Goal: Task Accomplishment & Management: Use online tool/utility

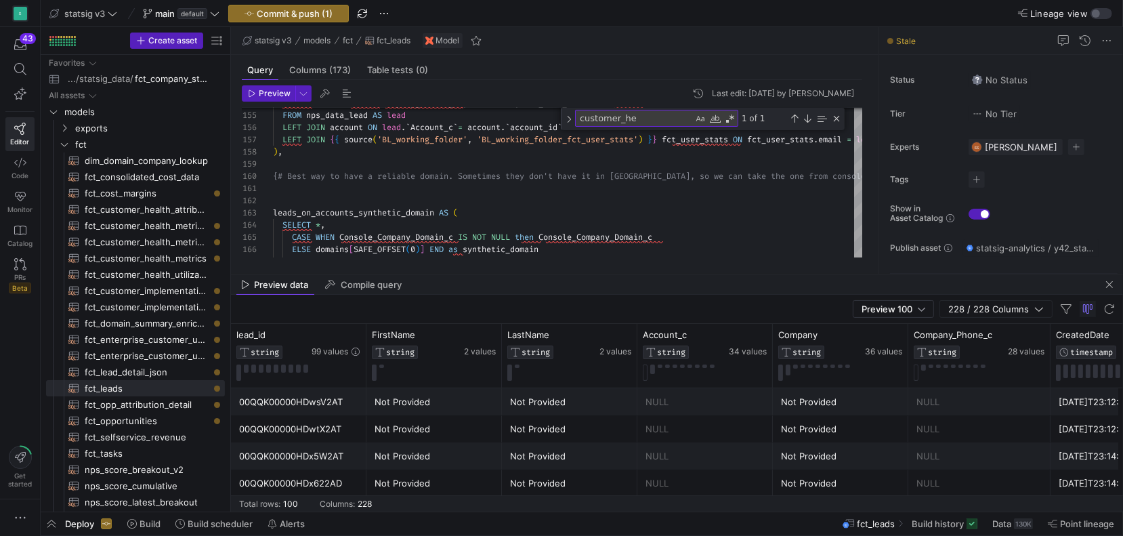
scroll to position [36, 302]
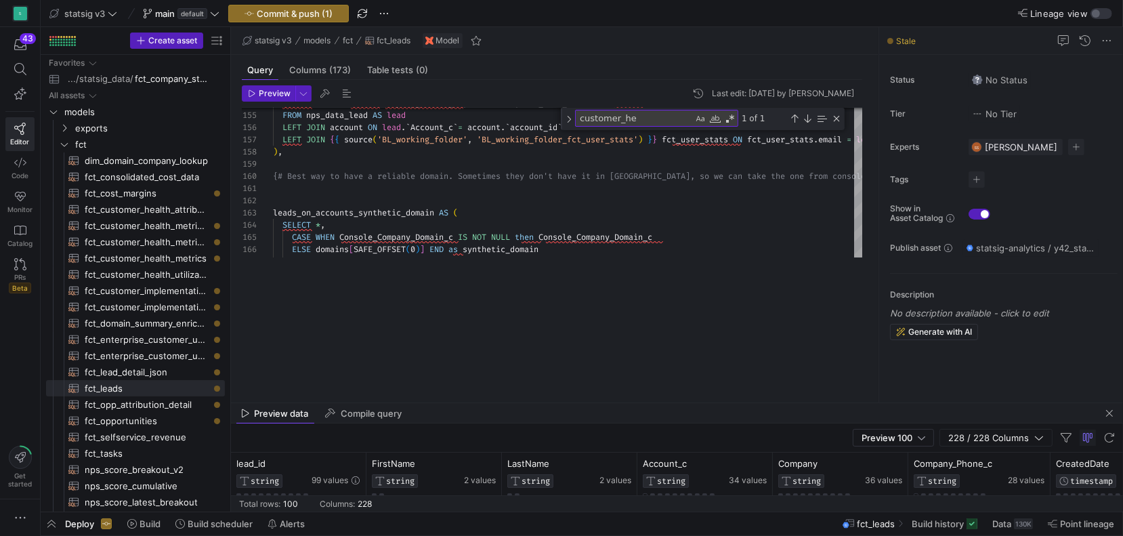
drag, startPoint x: 495, startPoint y: 273, endPoint x: 473, endPoint y: 402, distance: 130.6
click at [473, 402] on div at bounding box center [677, 402] width 892 height 1
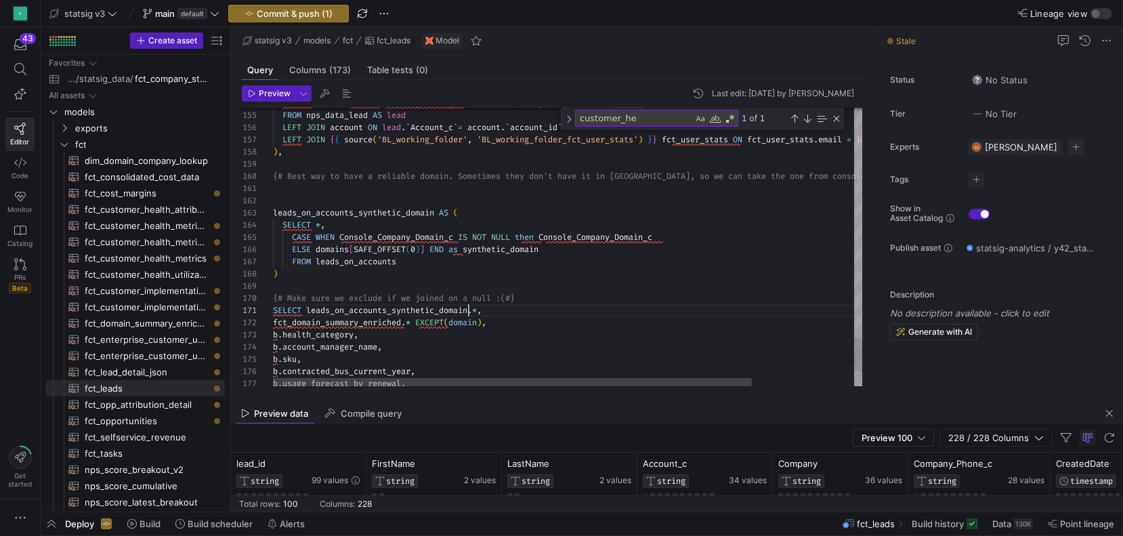
scroll to position [0, 195]
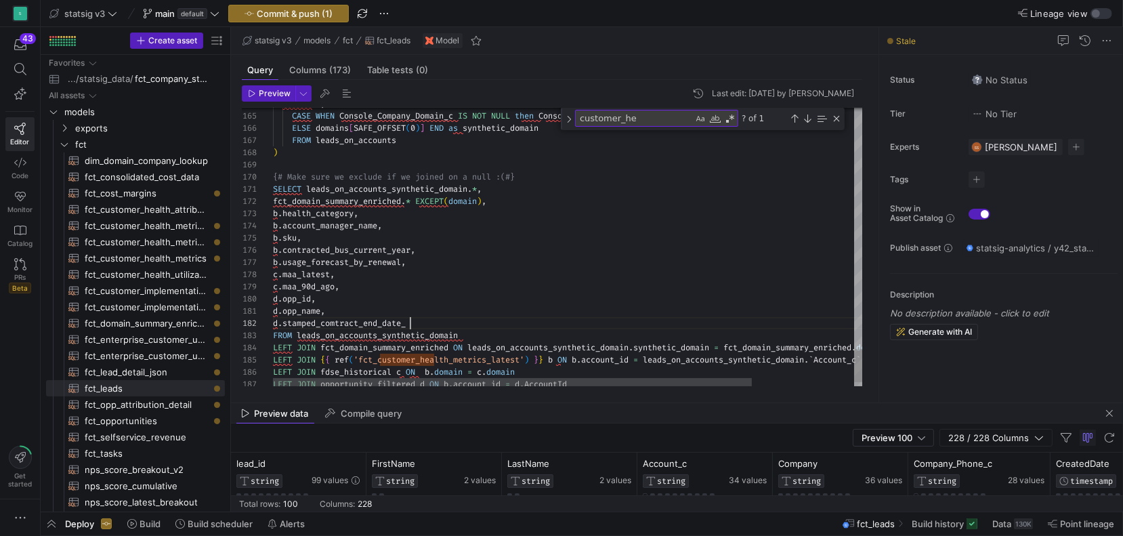
scroll to position [12, 142]
click at [252, 91] on icon "button" at bounding box center [252, 93] width 8 height 8
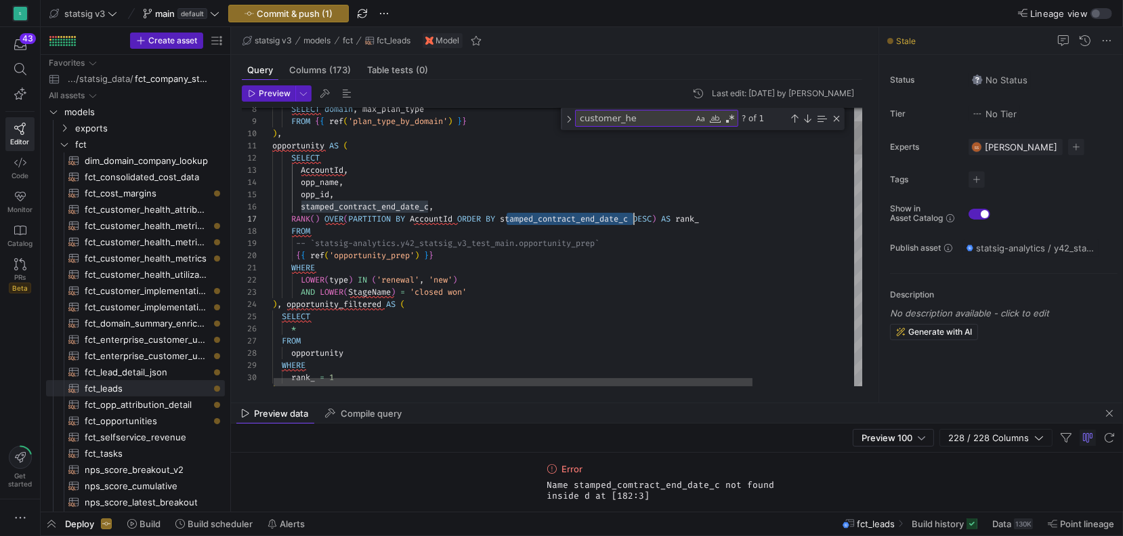
scroll to position [73, 366]
drag, startPoint x: 507, startPoint y: 220, endPoint x: 636, endPoint y: 220, distance: 128.7
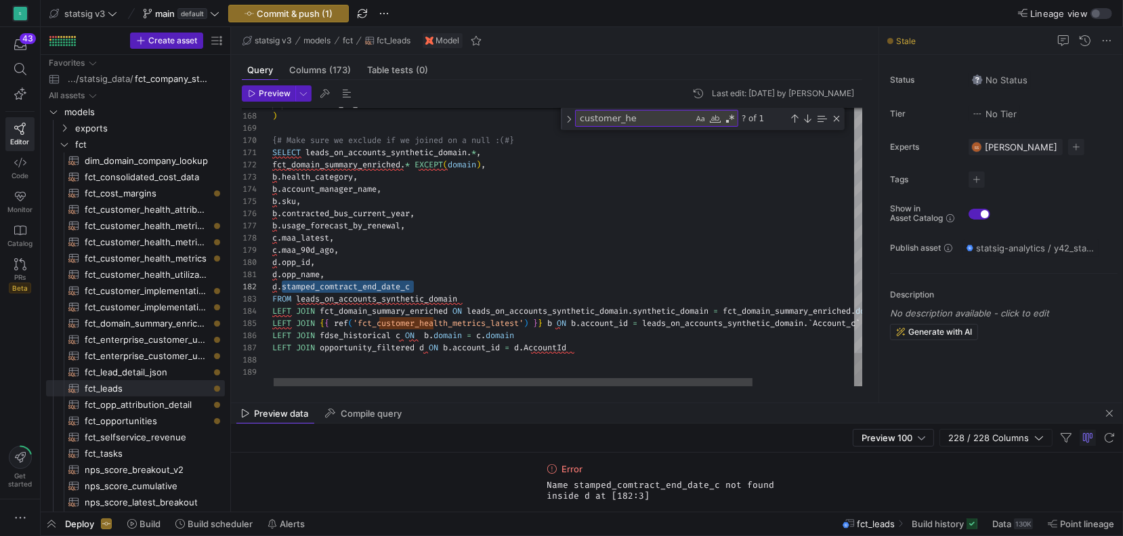
type textarea "d.opp_name, d.stamped_contract_end_date_c FROM leads_on_accounts_synthetic_doma…"
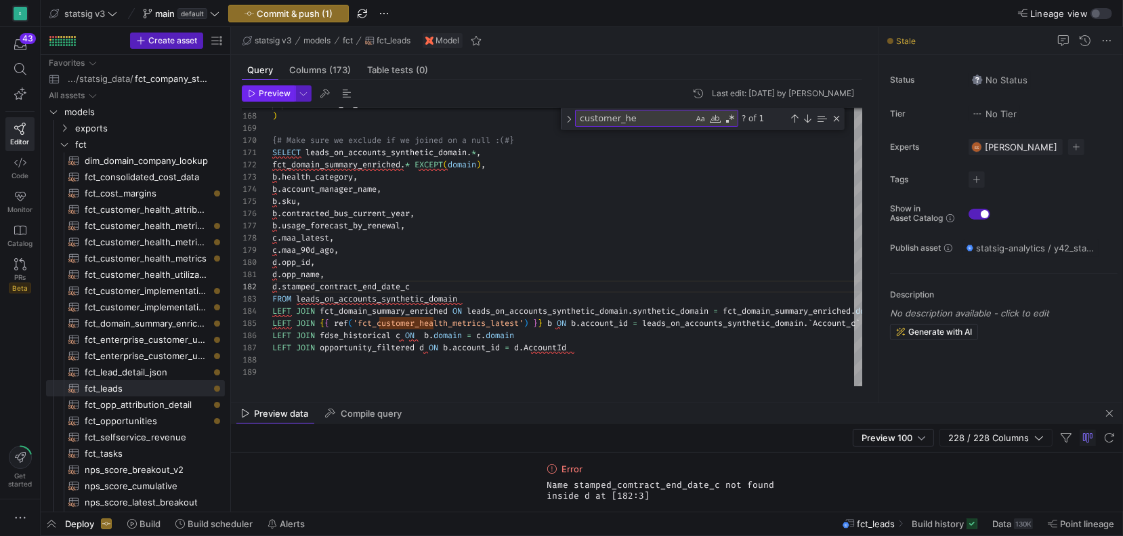
click at [272, 96] on span "Preview" at bounding box center [275, 93] width 32 height 9
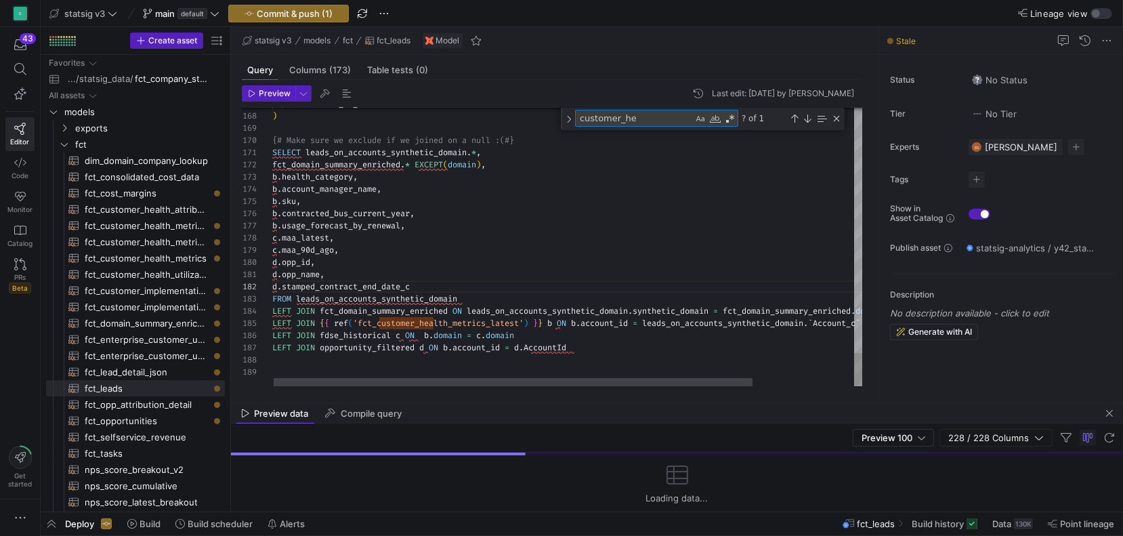
click at [607, 119] on textarea "customer_he" at bounding box center [634, 118] width 117 height 16
type textarea "st"
type textarea "opportunity AS ( SELECT AccountId, opp_name, opp_id, stamped_contract_end_date_…"
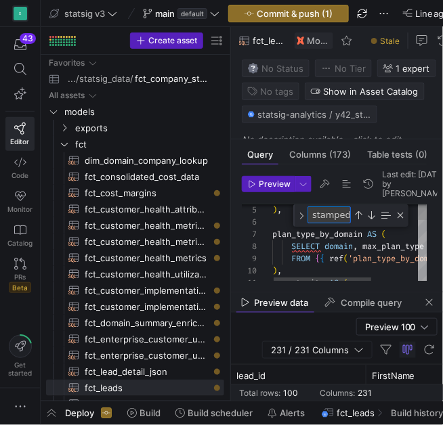
scroll to position [122, 273]
type textarea "stamped_"
